Goal: Information Seeking & Learning: Check status

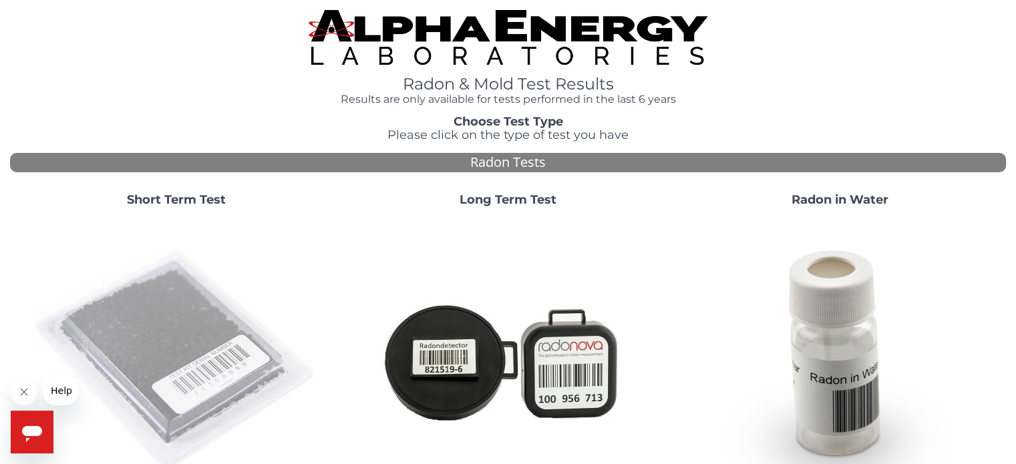
click at [174, 347] on img at bounding box center [176, 360] width 287 height 287
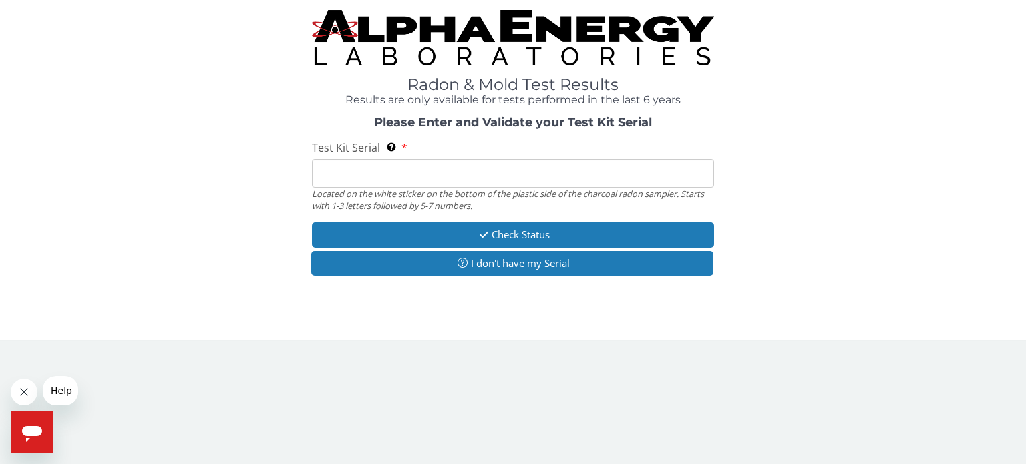
click at [359, 168] on input "Test Kit Serial Located on the white sticker on the bottom of the plastic side …" at bounding box center [513, 173] width 402 height 29
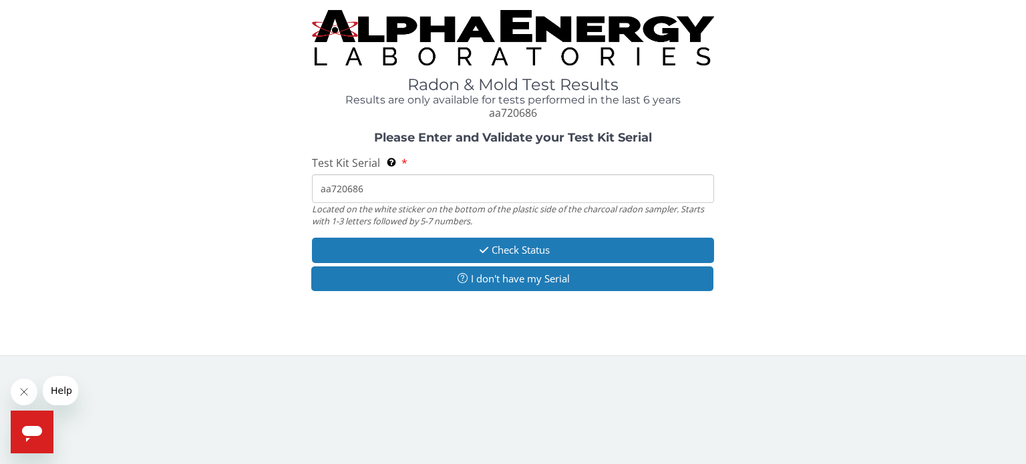
type input "aa720686"
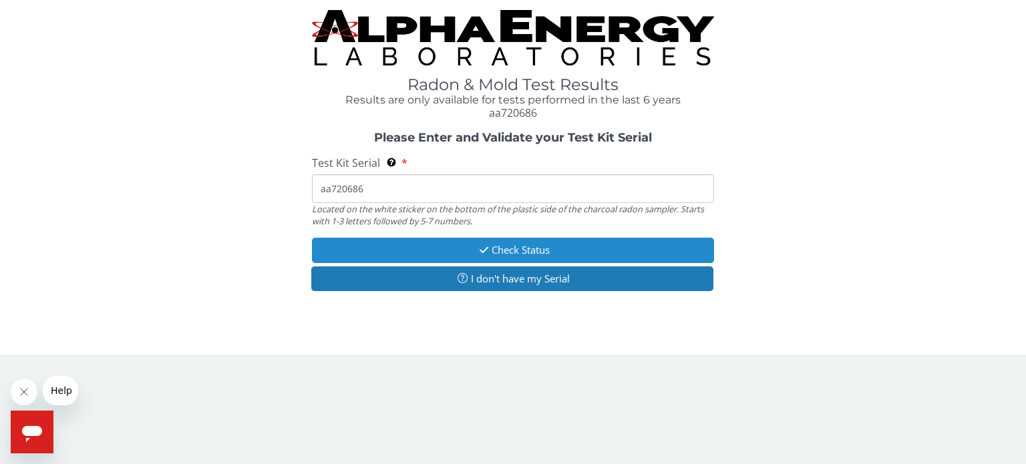
click at [530, 250] on button "Check Status" at bounding box center [513, 250] width 402 height 25
